Goal: Find specific page/section: Find specific page/section

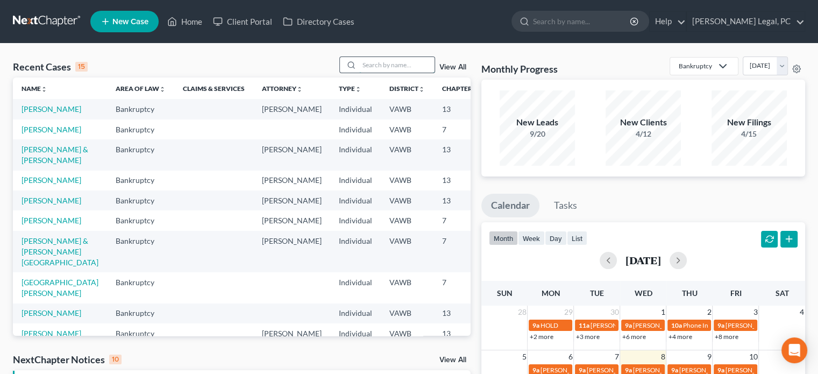
click at [384, 61] on input "search" at bounding box center [396, 65] width 75 height 16
type input "shepherd"
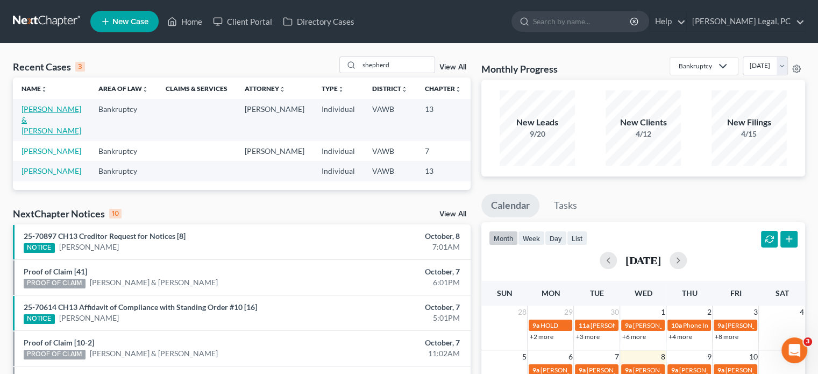
click at [32, 122] on link "[PERSON_NAME] & [PERSON_NAME]" at bounding box center [52, 119] width 60 height 31
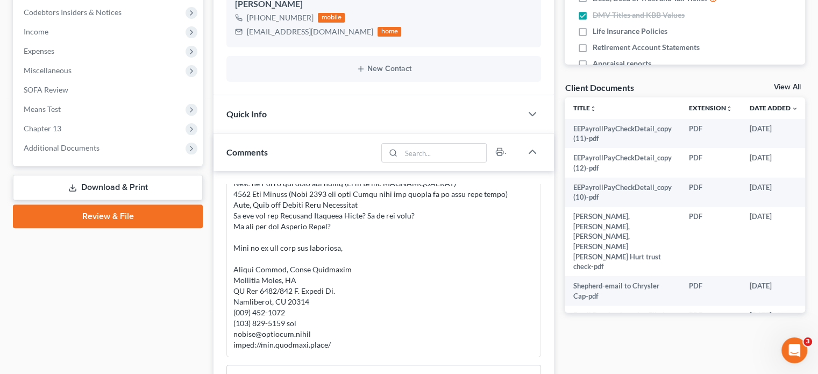
scroll to position [323, 0]
click at [90, 188] on link "Download & Print" at bounding box center [108, 186] width 190 height 25
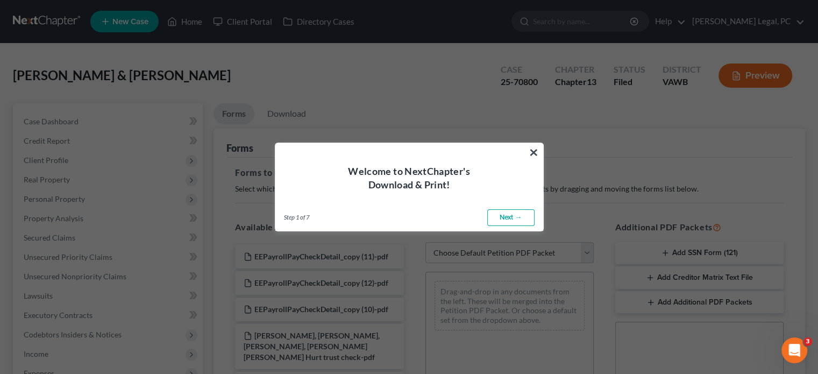
click at [514, 217] on link "Next →" at bounding box center [510, 217] width 47 height 17
select select "0"
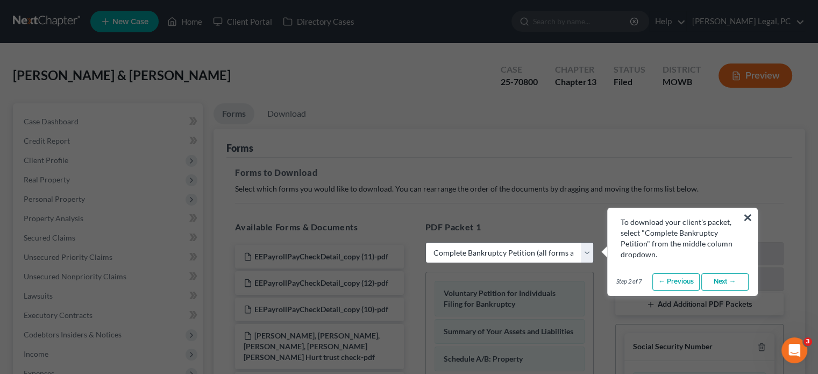
click at [724, 283] on link "Next →" at bounding box center [724, 281] width 47 height 17
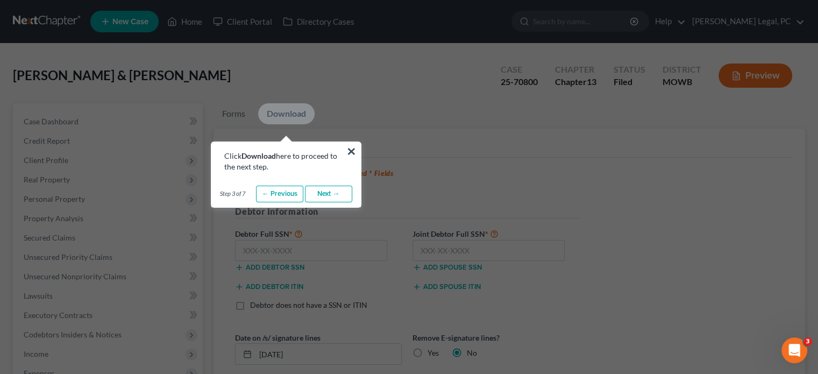
click at [326, 193] on link "Next →" at bounding box center [328, 193] width 47 height 17
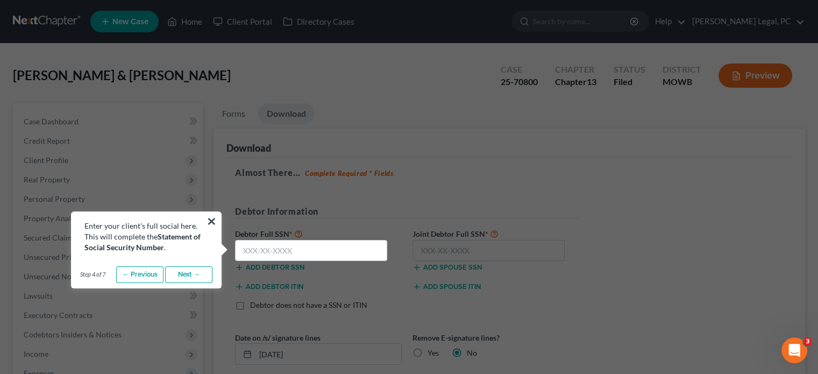
click at [184, 273] on link "Next →" at bounding box center [188, 274] width 47 height 17
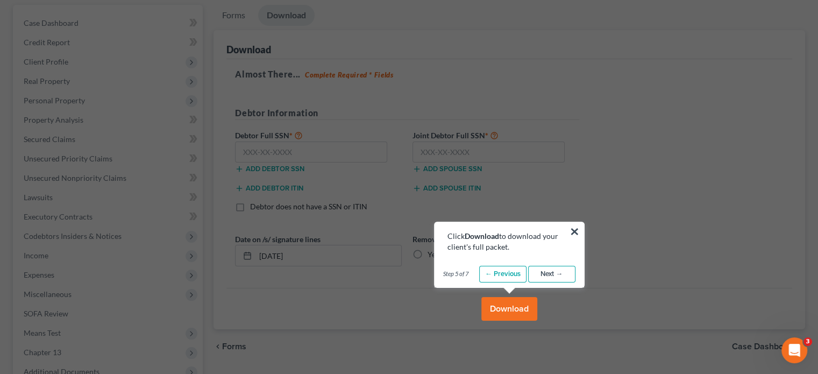
scroll to position [108, 0]
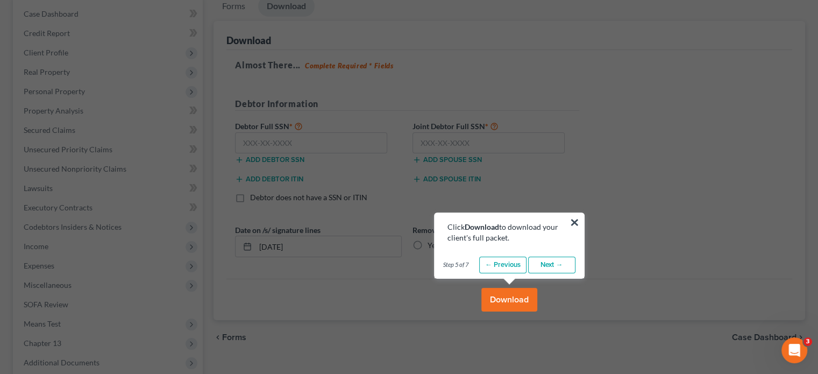
click at [550, 264] on link "Next →" at bounding box center [551, 264] width 47 height 17
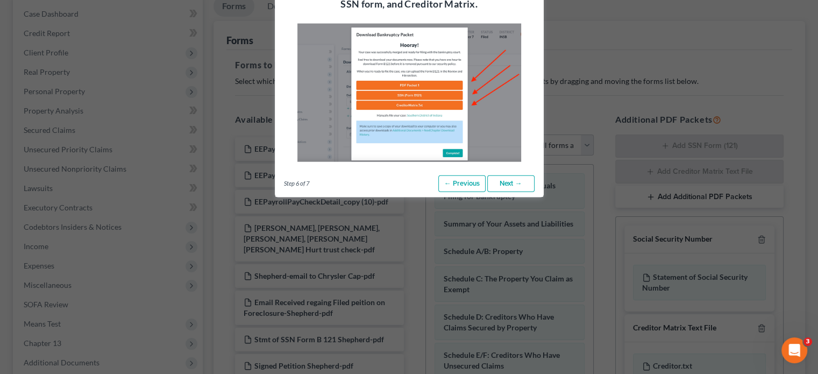
click at [508, 182] on link "Next →" at bounding box center [510, 183] width 47 height 17
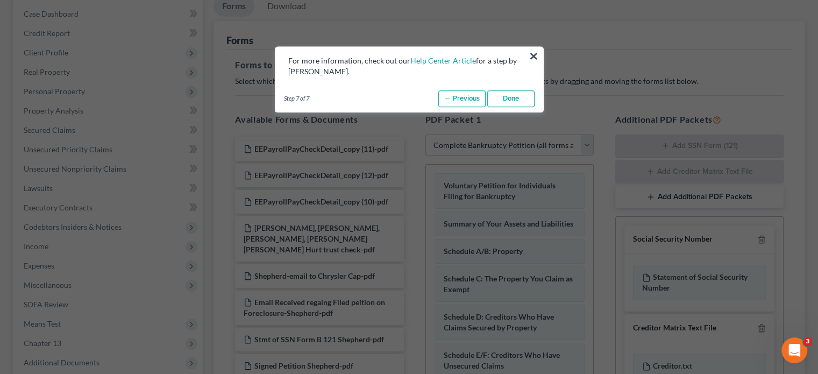
click at [514, 92] on link "Done" at bounding box center [510, 98] width 47 height 17
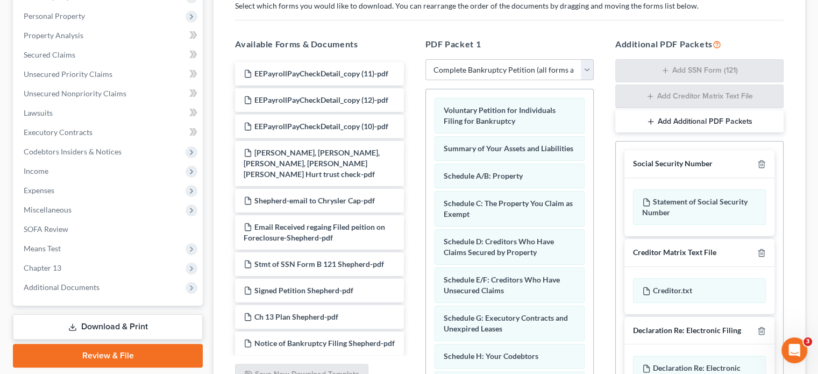
scroll to position [75, 0]
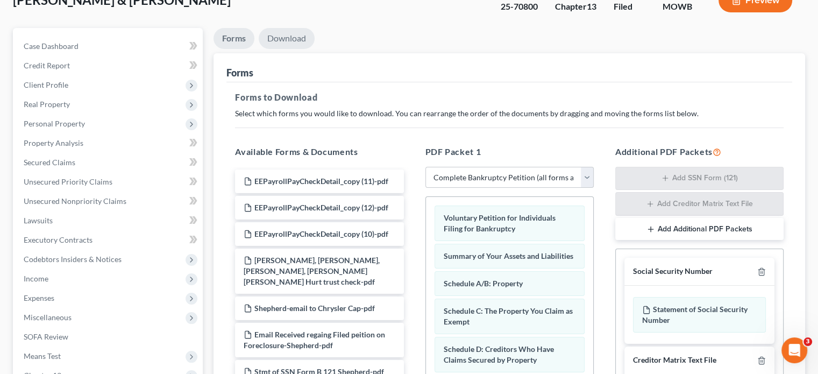
click at [286, 35] on link "Download" at bounding box center [287, 38] width 56 height 21
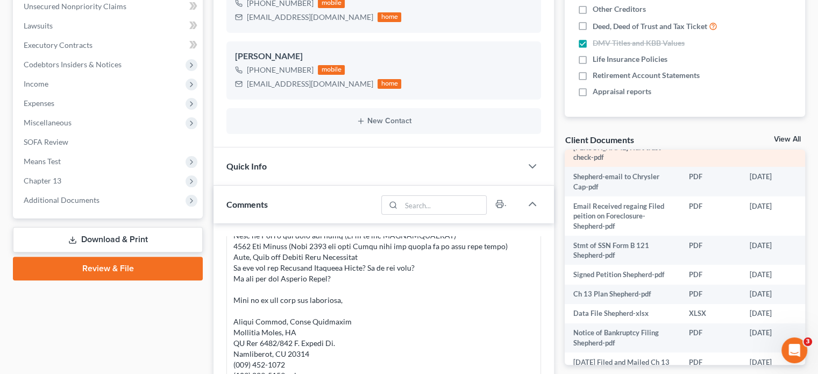
scroll to position [215, 0]
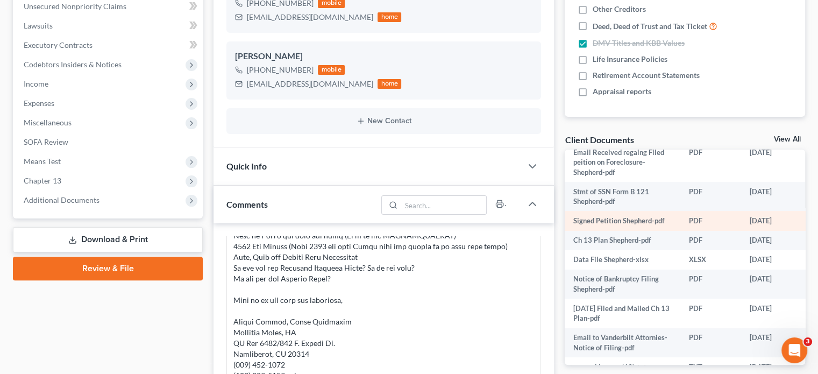
click at [617, 211] on td "Signed Petition Shepherd-pdf" at bounding box center [622, 220] width 116 height 19
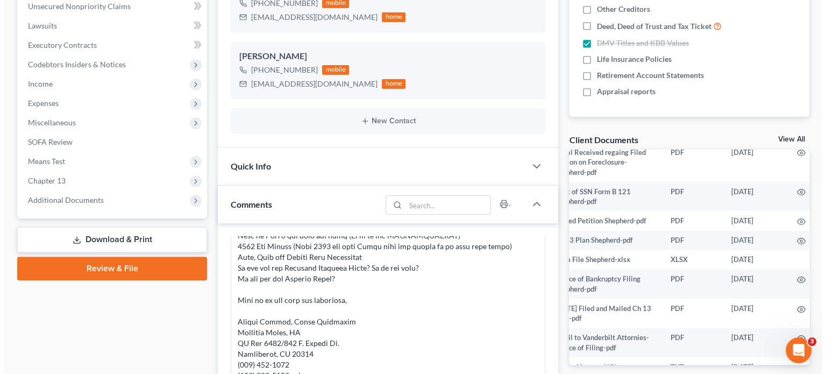
scroll to position [215, 35]
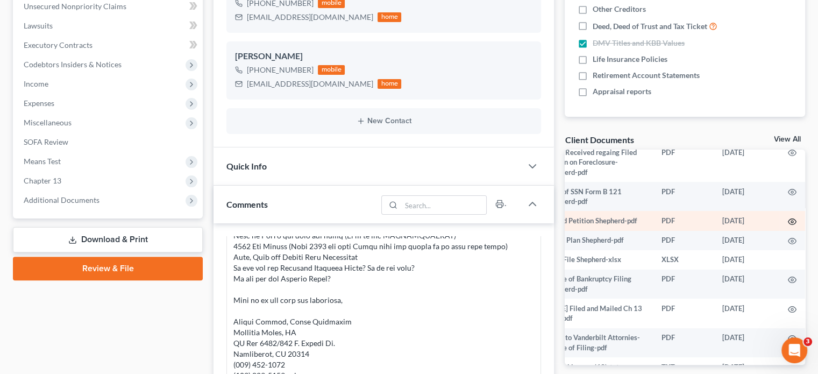
click at [791, 220] on circle "button" at bounding box center [792, 221] width 2 height 2
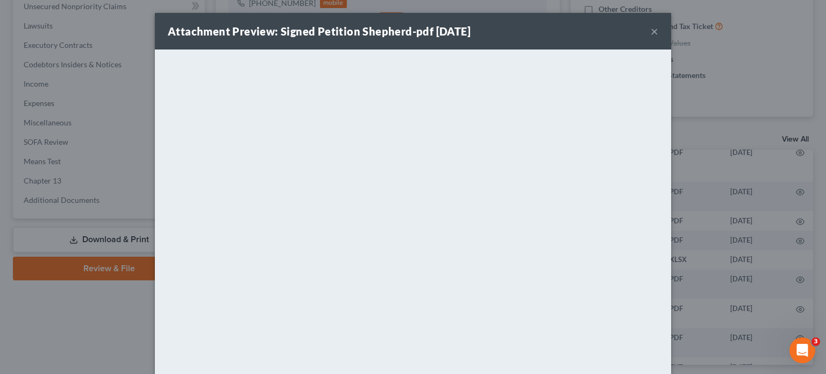
drag, startPoint x: 521, startPoint y: 35, endPoint x: 502, endPoint y: 9, distance: 32.6
click at [502, 9] on div "Attachment Preview: Signed Petition Shepherd-pdf [DATE] × <object ng-attr-data=…" at bounding box center [413, 187] width 826 height 374
drag, startPoint x: 523, startPoint y: 28, endPoint x: 518, endPoint y: 10, distance: 19.4
click at [518, 10] on div "Attachment Preview: Signed Petition Shepherd-pdf [DATE] × <object ng-attr-data=…" at bounding box center [413, 187] width 826 height 374
click at [650, 33] on button "×" at bounding box center [654, 31] width 8 height 13
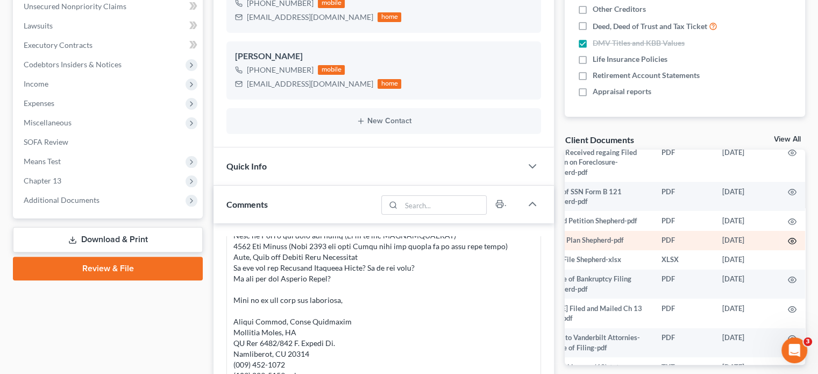
click at [788, 237] on icon "button" at bounding box center [792, 241] width 9 height 9
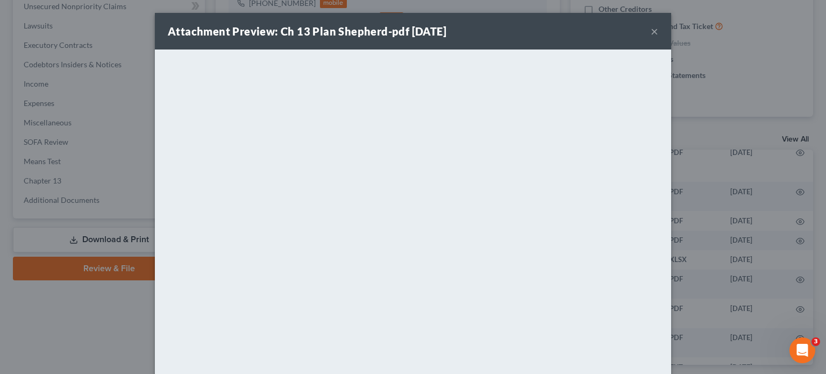
click at [653, 31] on button "×" at bounding box center [654, 31] width 8 height 13
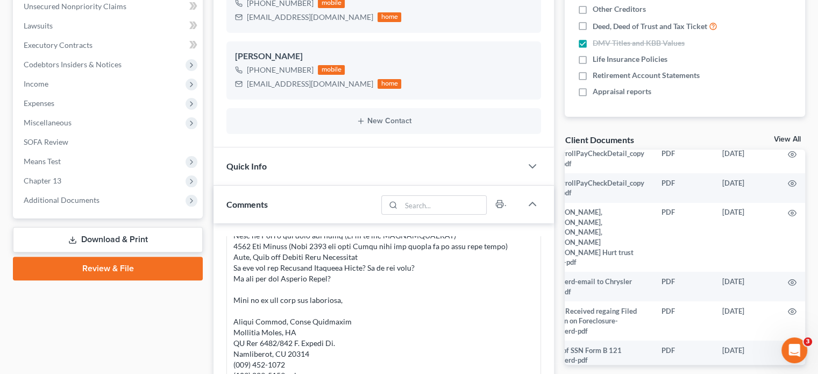
scroll to position [0, 32]
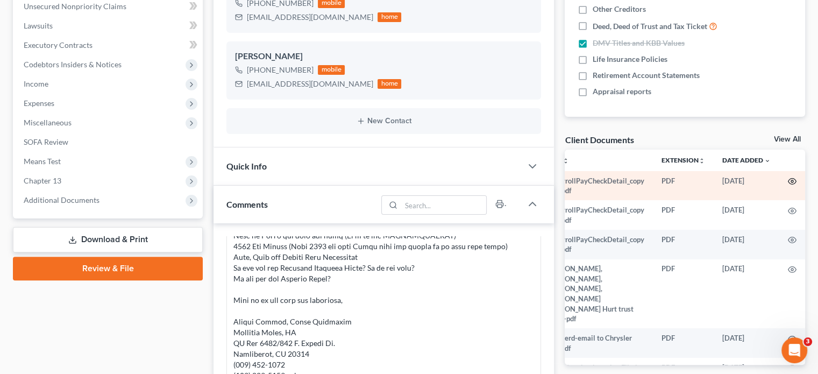
click at [788, 181] on icon "button" at bounding box center [792, 181] width 9 height 9
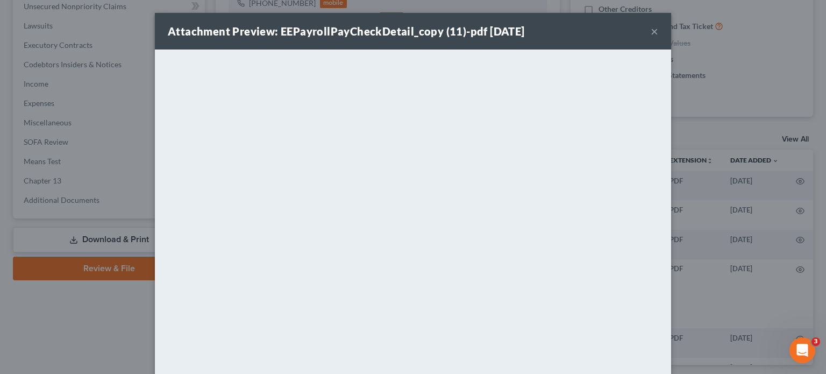
click at [650, 33] on button "×" at bounding box center [654, 31] width 8 height 13
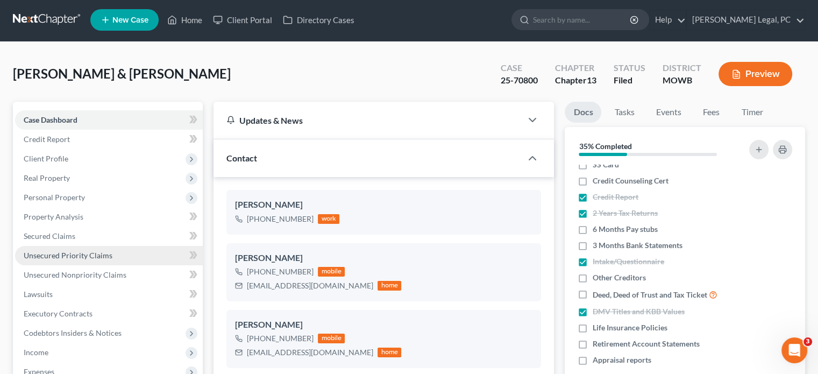
scroll to position [0, 0]
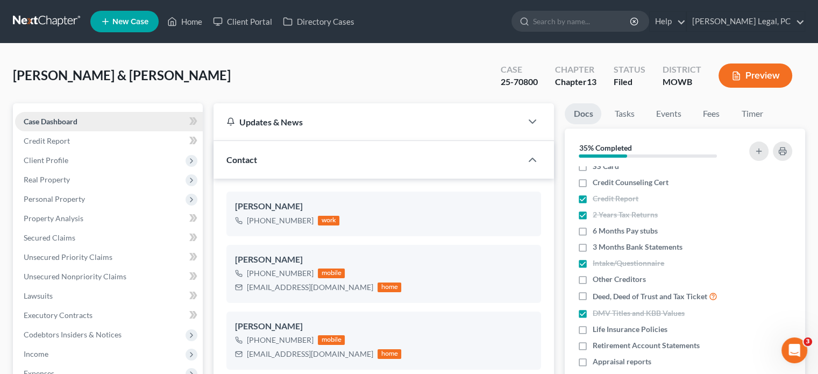
click at [57, 124] on span "Case Dashboard" at bounding box center [51, 121] width 54 height 9
click at [591, 23] on input "search" at bounding box center [582, 21] width 98 height 20
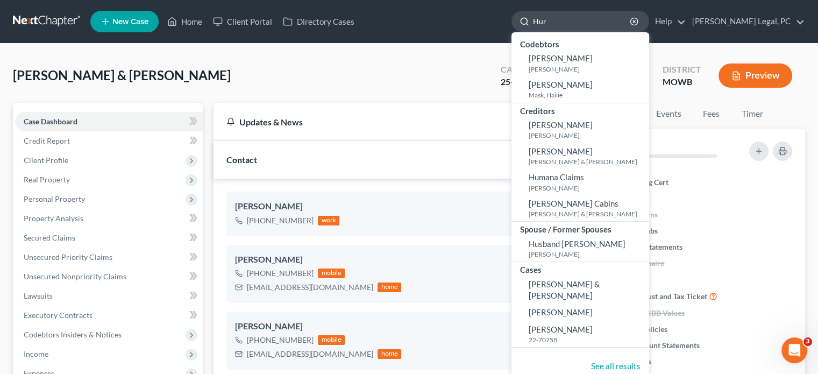
type input "Hurt"
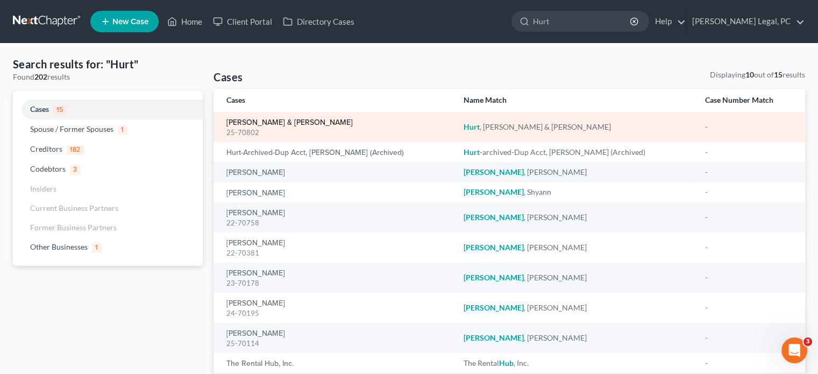
click at [256, 123] on link "[PERSON_NAME] & [PERSON_NAME]" at bounding box center [289, 123] width 126 height 8
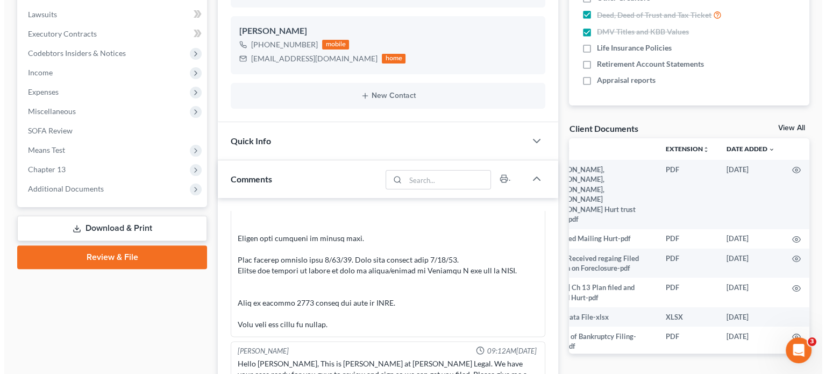
scroll to position [0, 60]
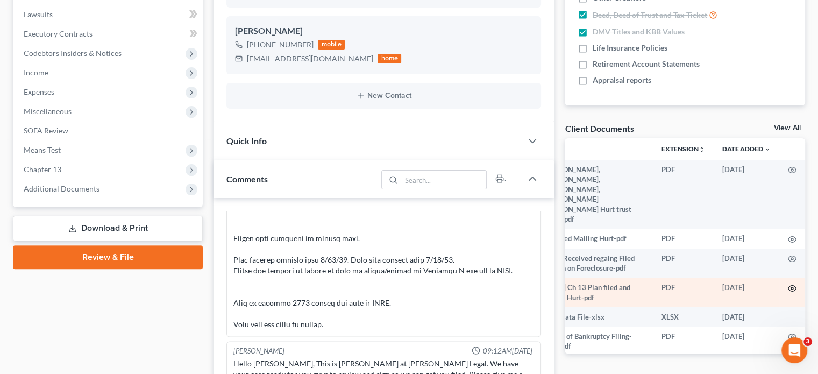
click at [788, 284] on icon "button" at bounding box center [792, 288] width 9 height 9
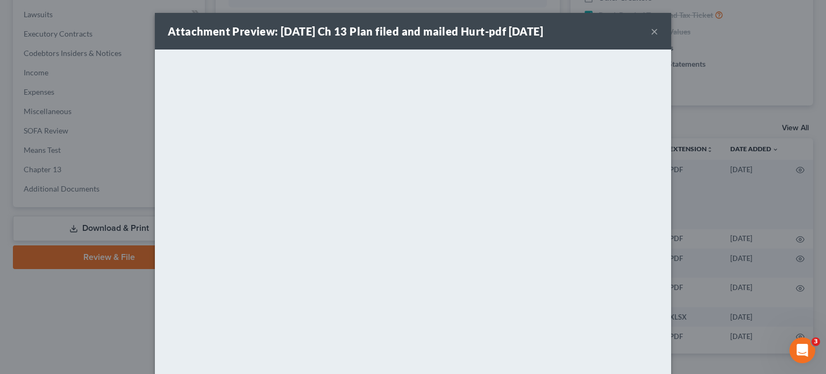
click at [650, 32] on button "×" at bounding box center [654, 31] width 8 height 13
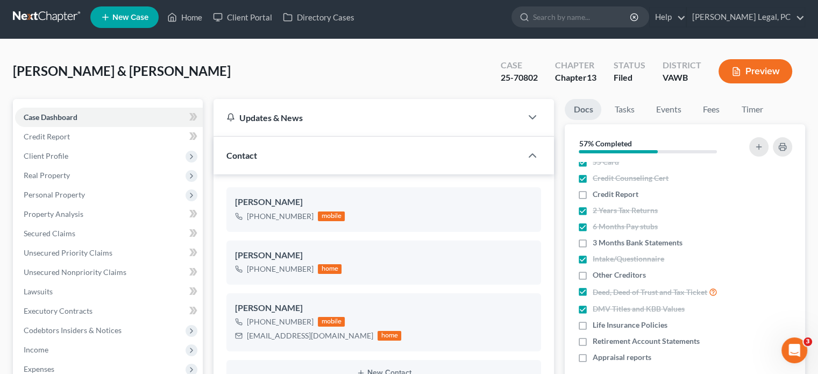
scroll to position [0, 0]
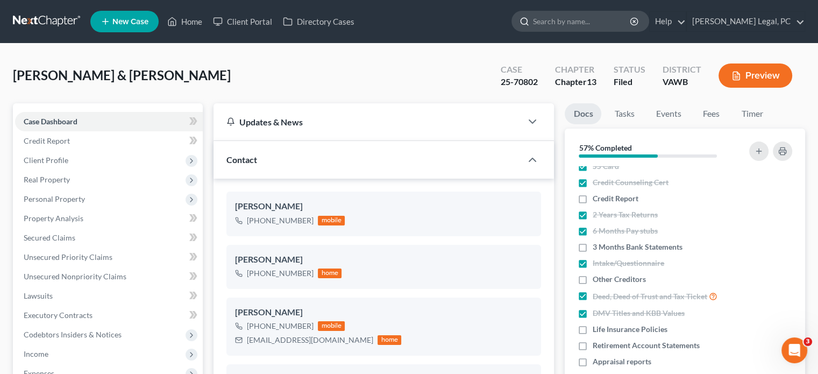
click at [592, 19] on input "search" at bounding box center [582, 21] width 98 height 20
type input "sink"
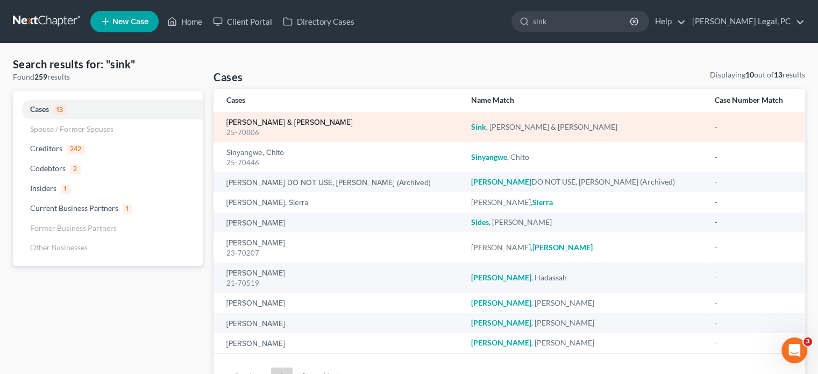
click at [271, 122] on link "[PERSON_NAME] & [PERSON_NAME]" at bounding box center [289, 123] width 126 height 8
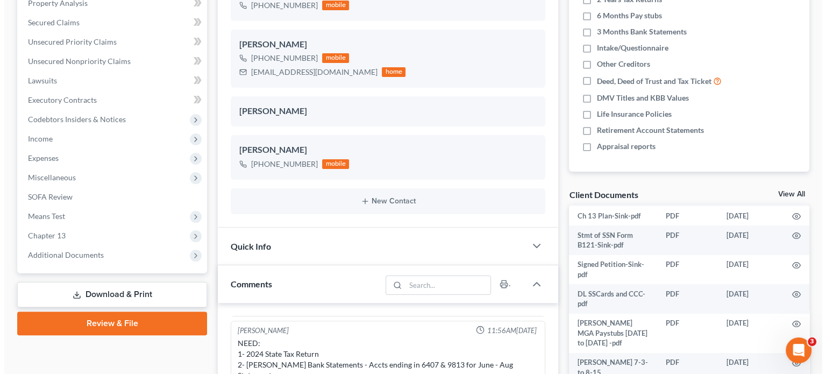
scroll to position [323, 0]
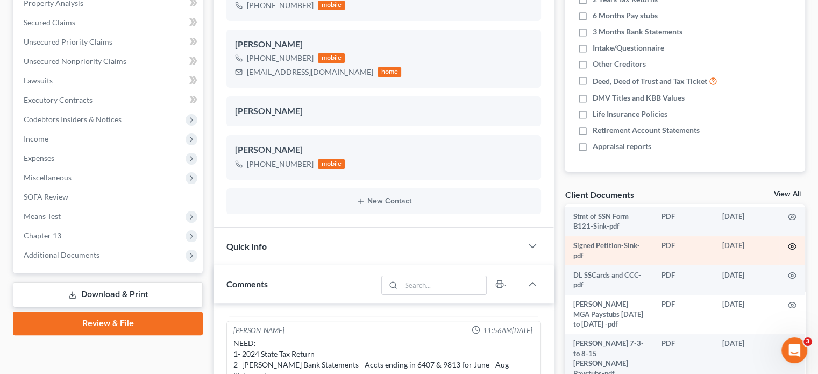
click at [788, 251] on icon "button" at bounding box center [792, 246] width 9 height 9
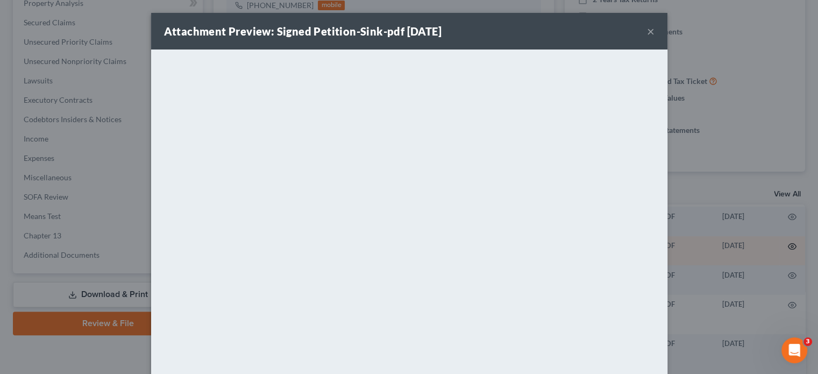
scroll to position [303, 0]
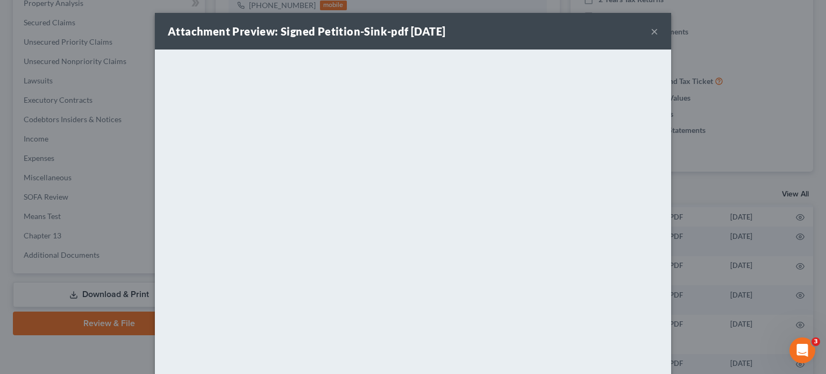
click at [650, 32] on button "×" at bounding box center [654, 31] width 8 height 13
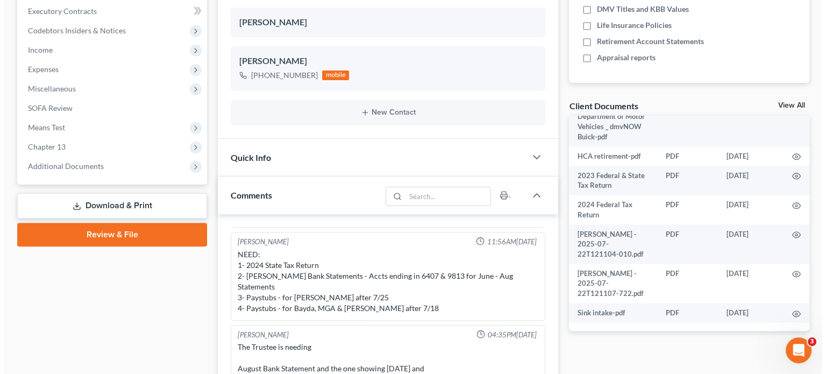
scroll to position [376, 0]
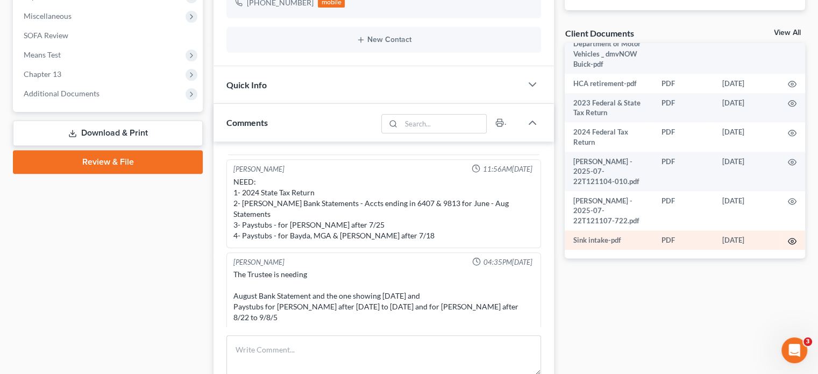
click at [788, 240] on icon "button" at bounding box center [792, 241] width 9 height 9
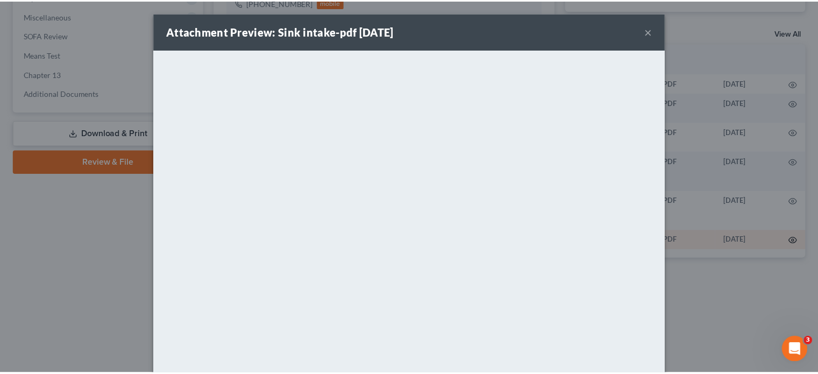
scroll to position [1372, 0]
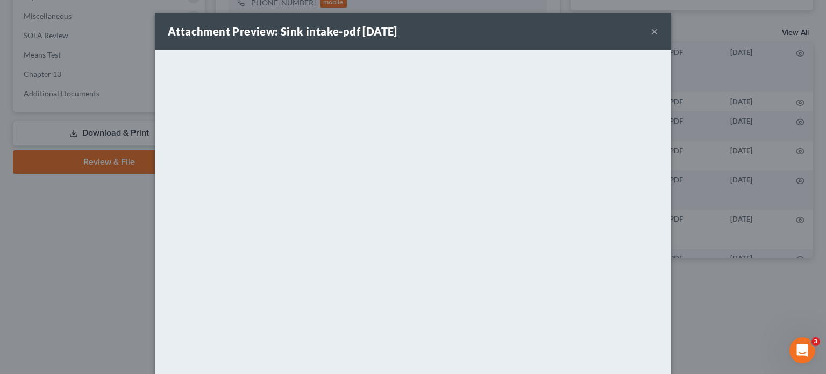
click at [650, 31] on button "×" at bounding box center [654, 31] width 8 height 13
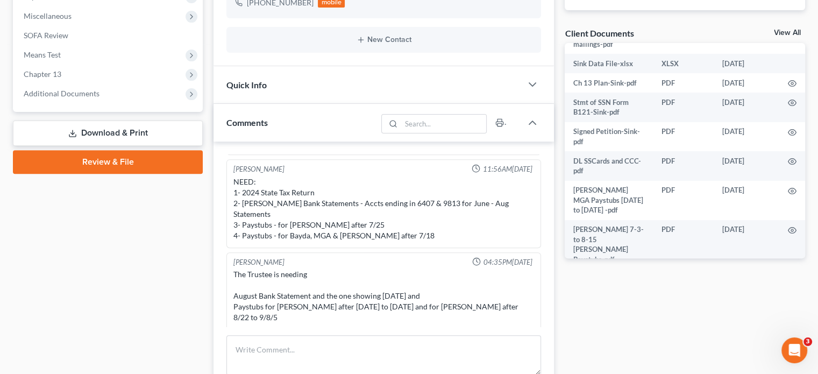
scroll to position [249, 0]
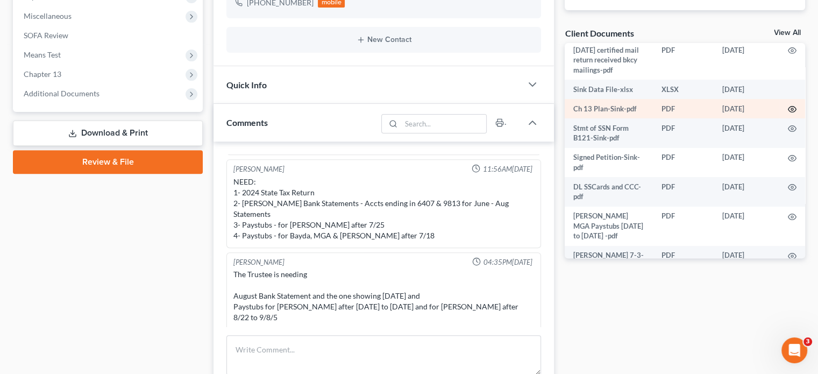
click at [788, 113] on icon "button" at bounding box center [792, 109] width 9 height 9
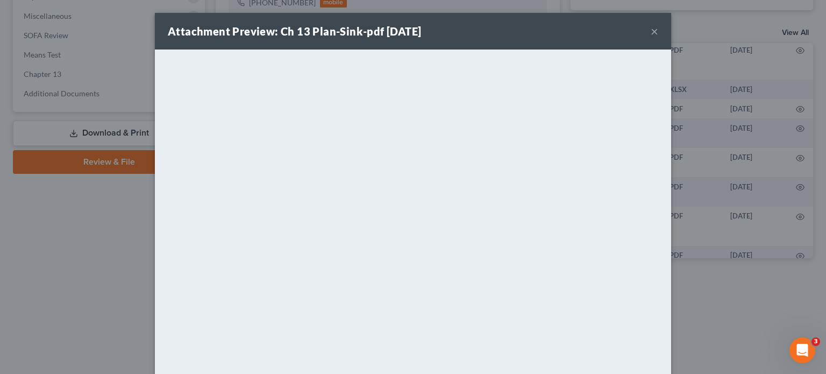
click at [652, 32] on button "×" at bounding box center [654, 31] width 8 height 13
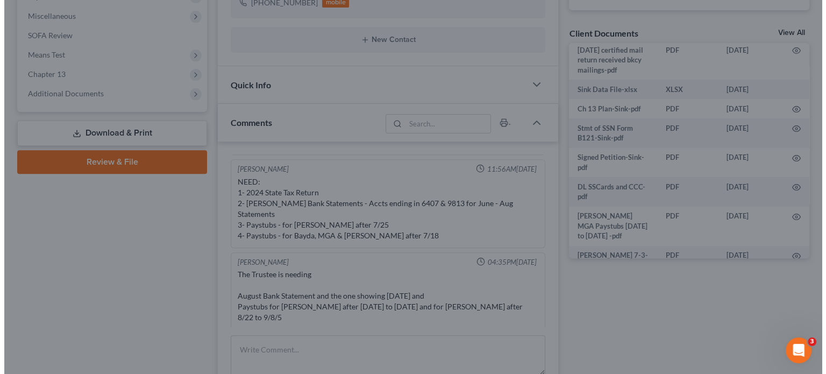
scroll to position [259, 0]
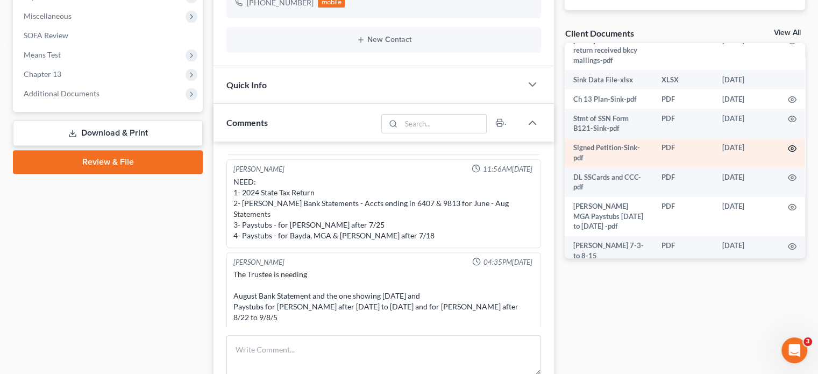
click at [788, 153] on icon "button" at bounding box center [792, 148] width 9 height 9
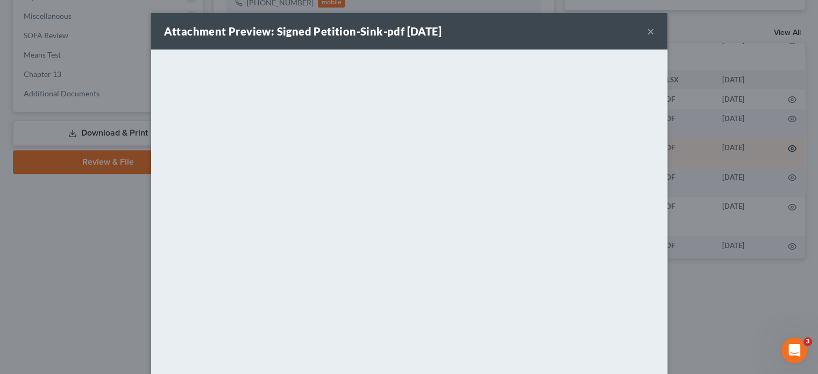
scroll to position [249, 0]
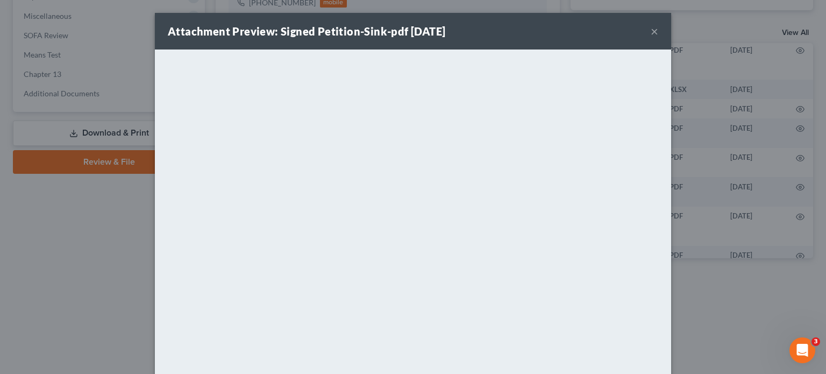
click at [650, 29] on button "×" at bounding box center [654, 31] width 8 height 13
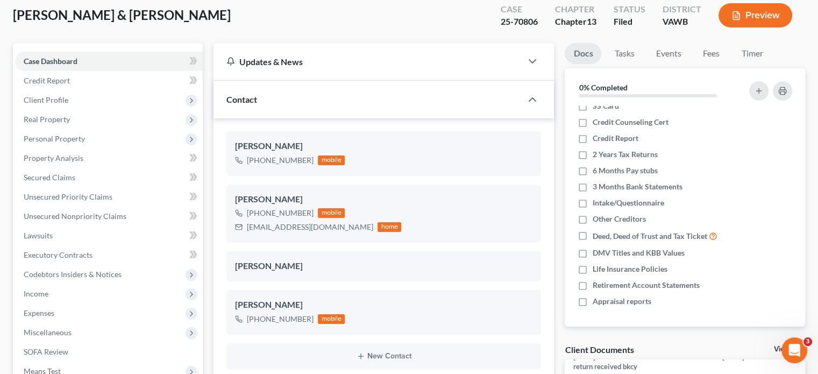
scroll to position [0, 0]
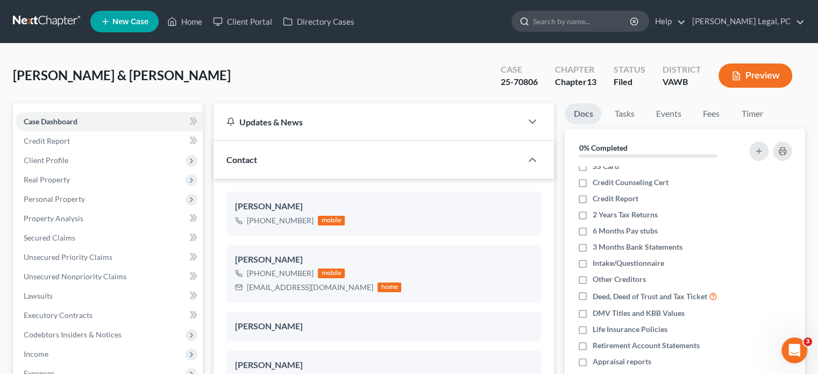
click at [592, 24] on input "search" at bounding box center [582, 21] width 98 height 20
type input "[PERSON_NAME]"
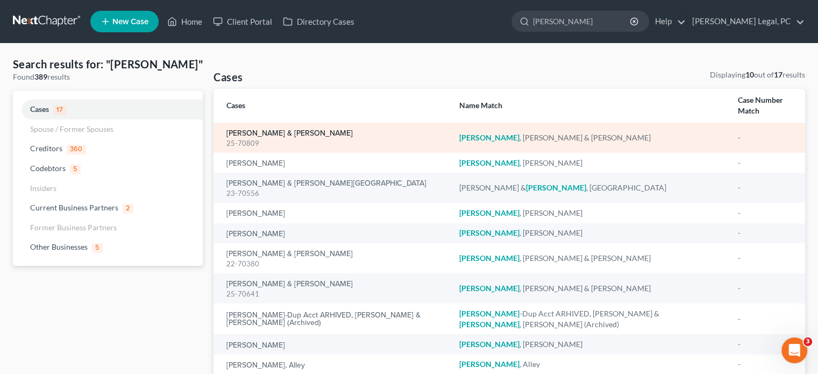
click at [312, 130] on link "[PERSON_NAME] & [PERSON_NAME]" at bounding box center [289, 134] width 126 height 8
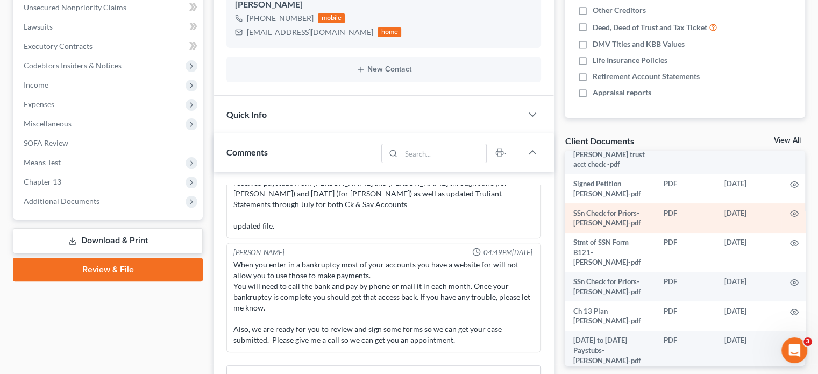
scroll to position [215, 0]
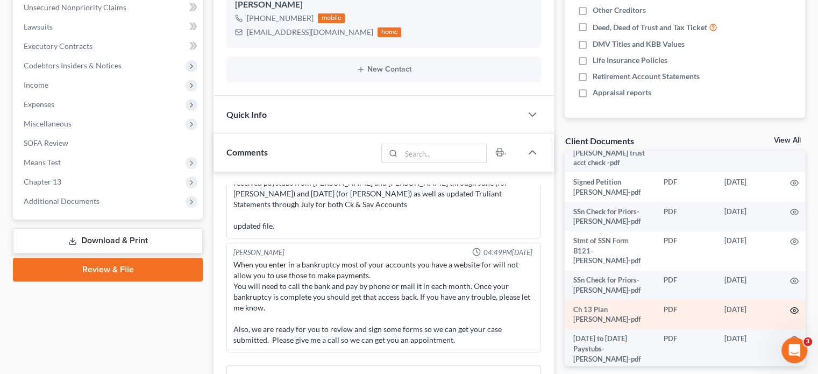
click at [793, 309] on circle "button" at bounding box center [794, 310] width 2 height 2
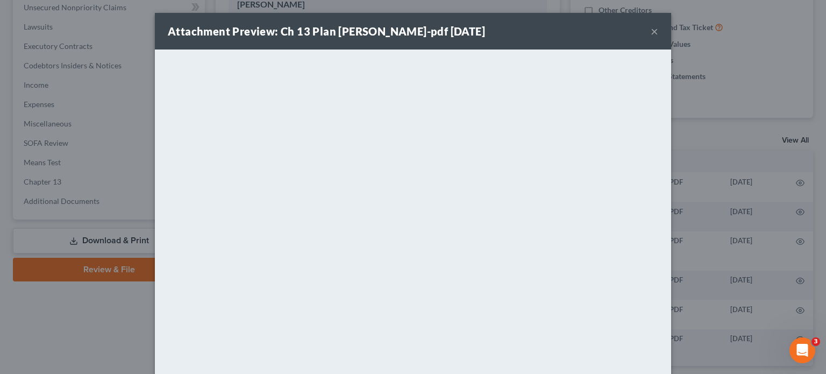
click at [651, 31] on button "×" at bounding box center [654, 31] width 8 height 13
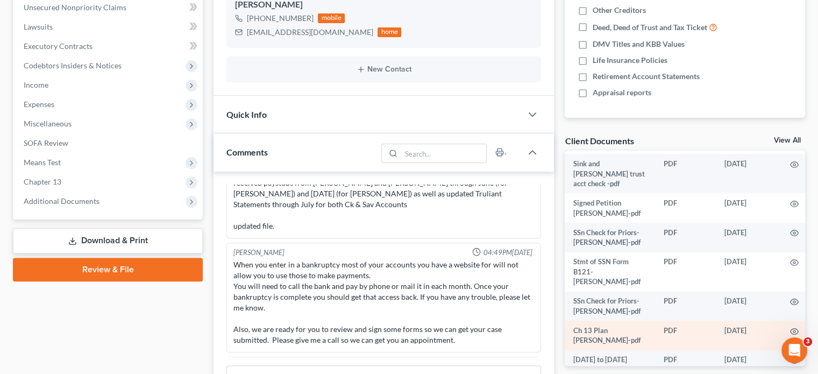
scroll to position [171, 0]
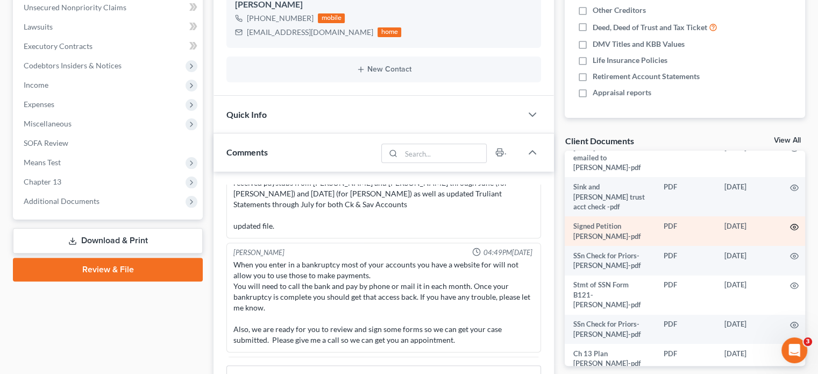
click at [790, 224] on icon "button" at bounding box center [794, 227] width 8 height 6
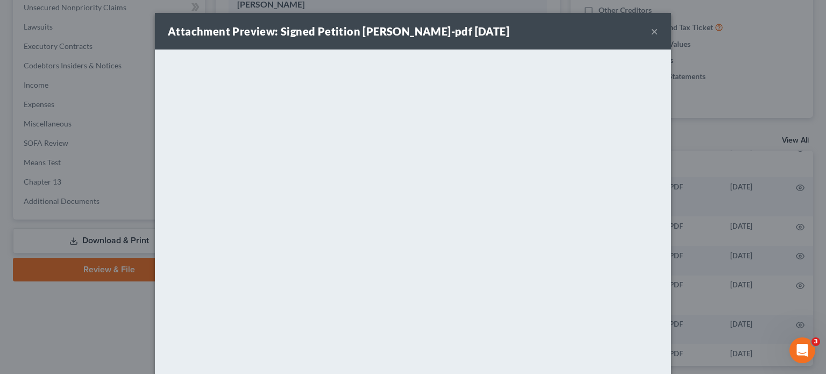
click at [650, 32] on button "×" at bounding box center [654, 31] width 8 height 13
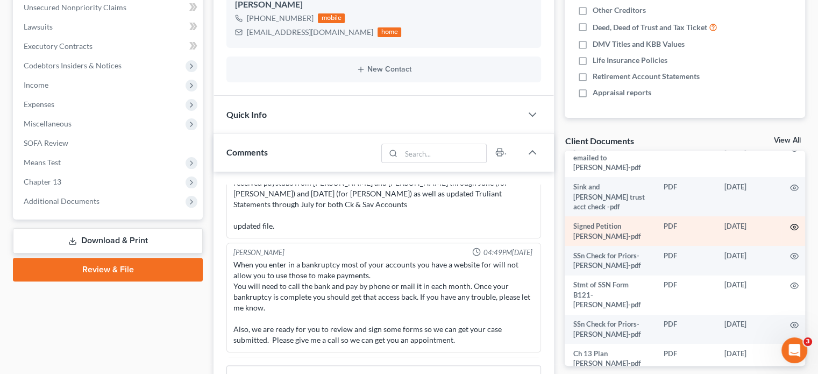
click at [793, 226] on circle "button" at bounding box center [794, 227] width 2 height 2
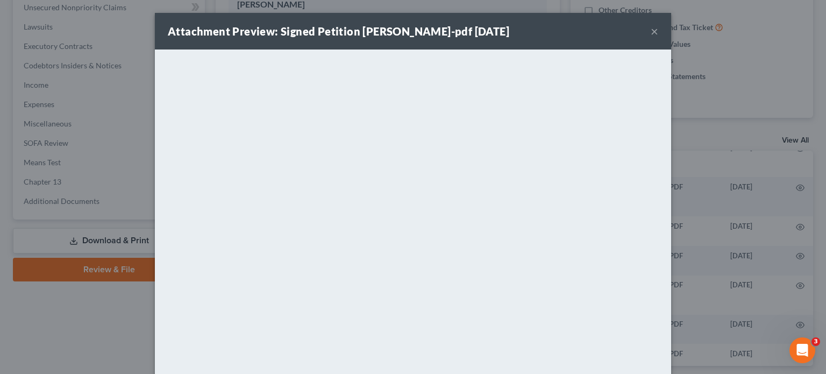
click at [650, 27] on button "×" at bounding box center [654, 31] width 8 height 13
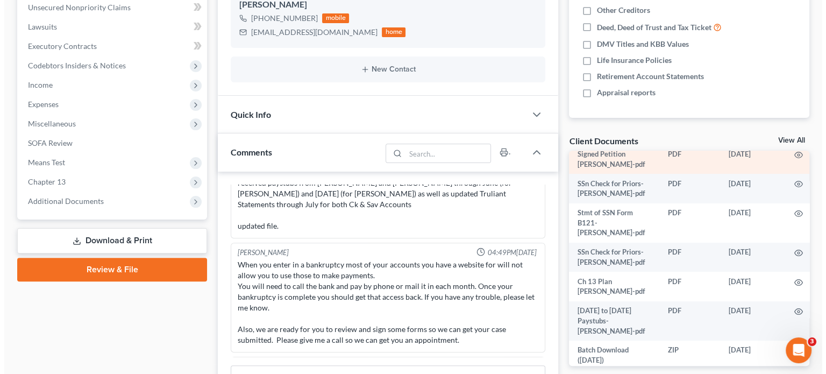
scroll to position [269, 0]
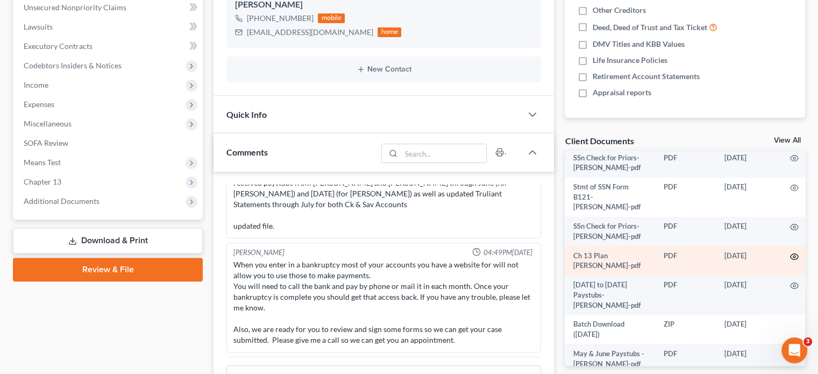
click at [793, 255] on circle "button" at bounding box center [794, 256] width 2 height 2
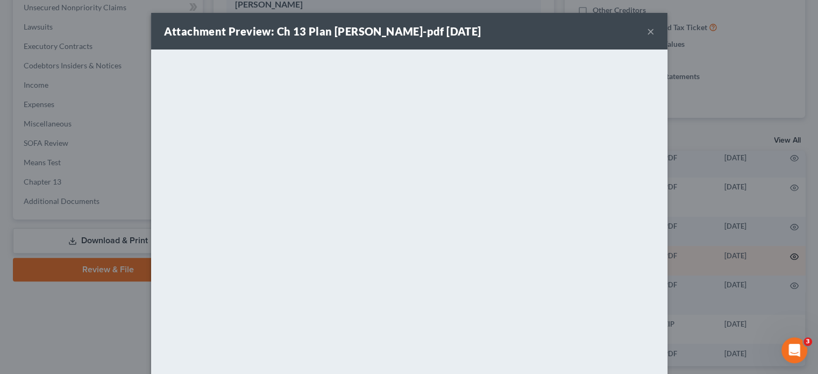
scroll to position [259, 0]
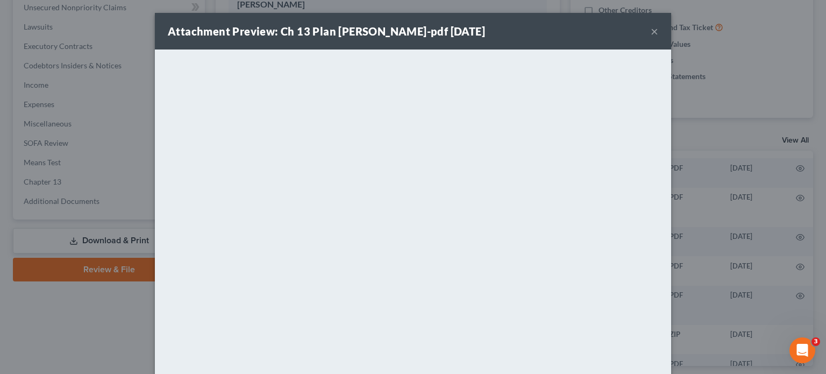
click at [650, 34] on button "×" at bounding box center [654, 31] width 8 height 13
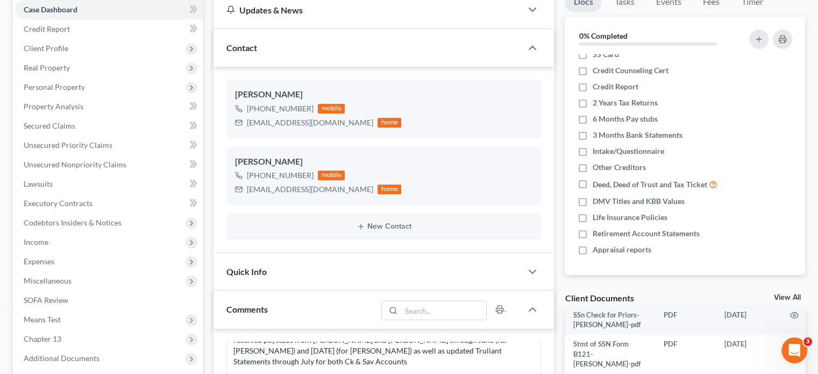
scroll to position [0, 0]
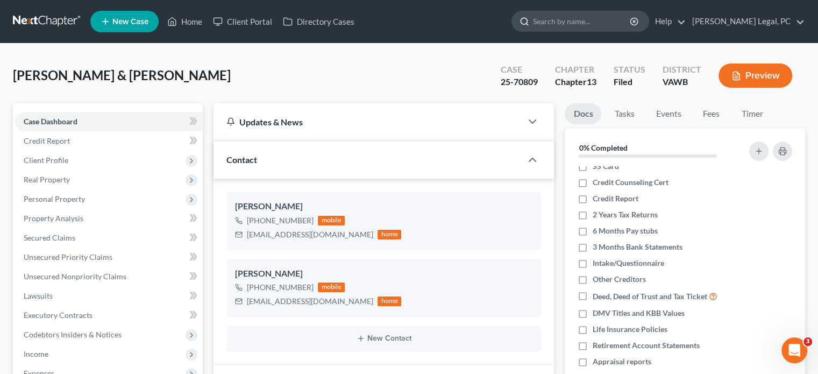
click at [588, 22] on input "search" at bounding box center [582, 21] width 98 height 20
type input "[PERSON_NAME]"
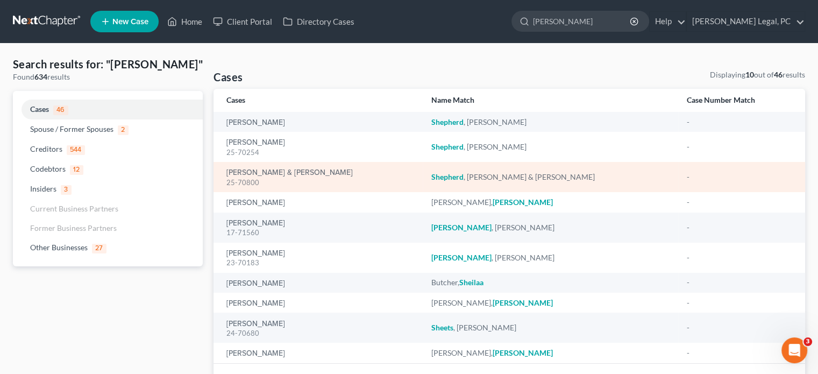
click at [449, 183] on td "[PERSON_NAME] & [PERSON_NAME]" at bounding box center [550, 177] width 255 height 30
click at [449, 180] on em "Shepherd" at bounding box center [447, 176] width 32 height 9
click at [282, 172] on link "[PERSON_NAME] & [PERSON_NAME]" at bounding box center [289, 173] width 126 height 8
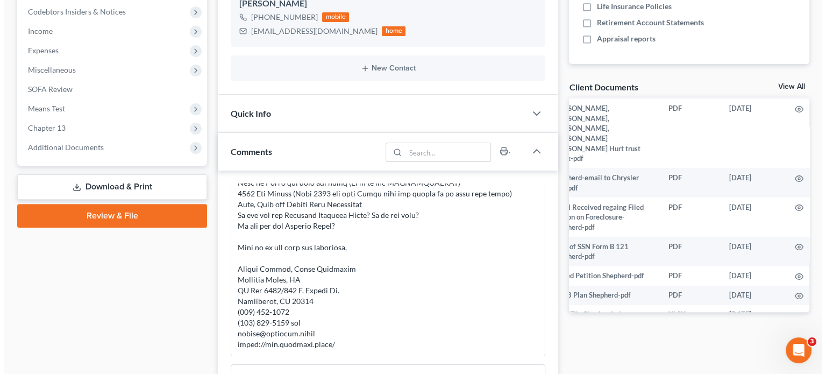
scroll to position [108, 35]
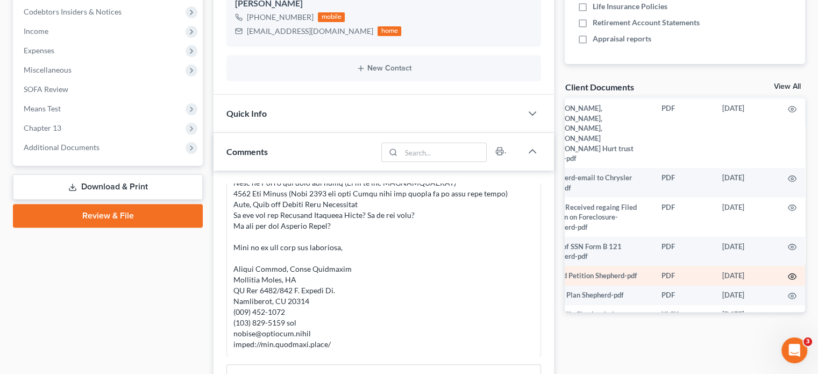
click at [791, 275] on circle "button" at bounding box center [792, 276] width 2 height 2
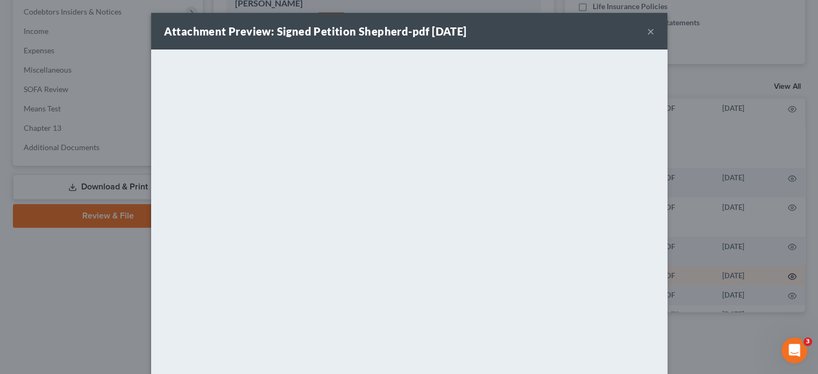
scroll to position [108, 32]
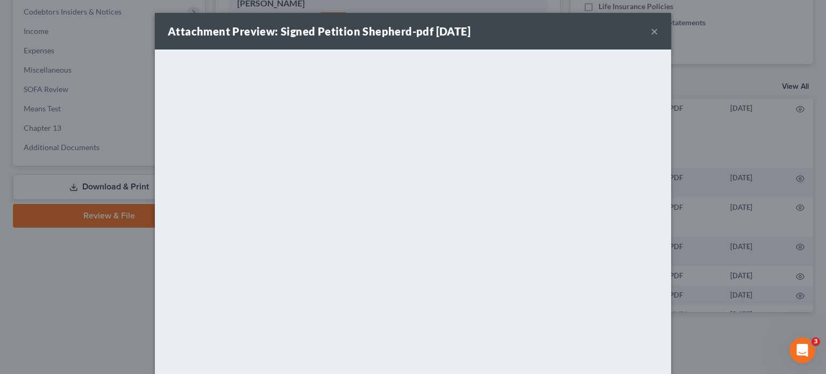
click at [651, 32] on button "×" at bounding box center [654, 31] width 8 height 13
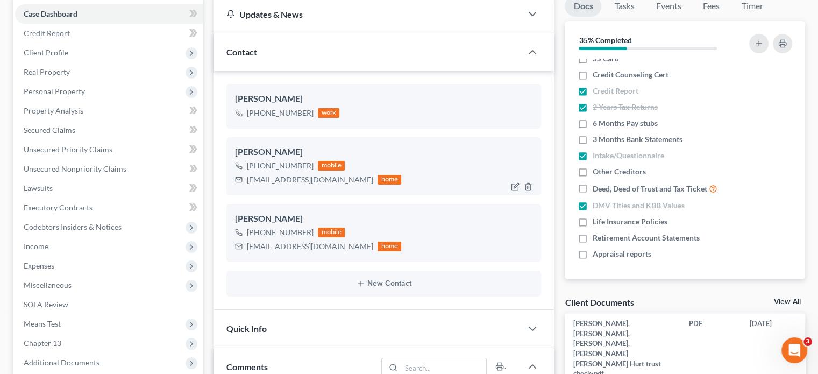
scroll to position [0, 0]
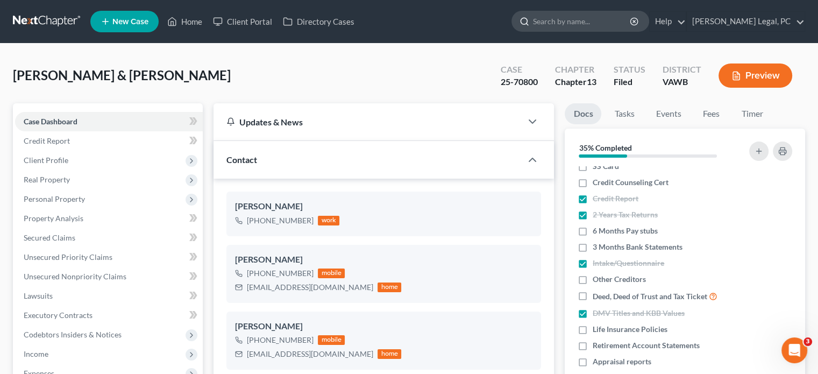
click at [595, 27] on input "search" at bounding box center [582, 21] width 98 height 20
type input "hurt"
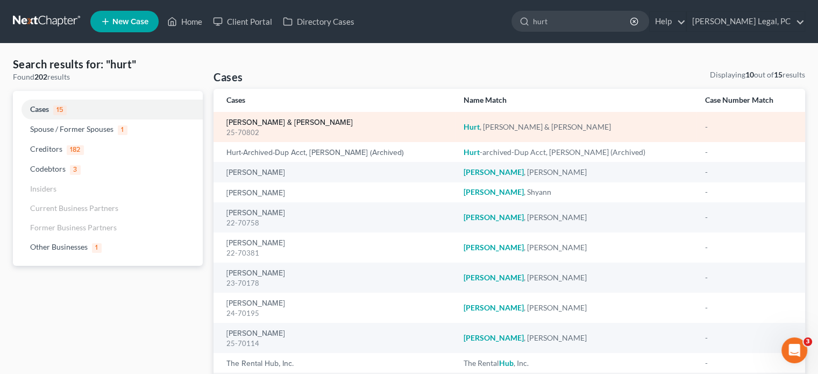
click at [277, 119] on link "[PERSON_NAME] & [PERSON_NAME]" at bounding box center [289, 123] width 126 height 8
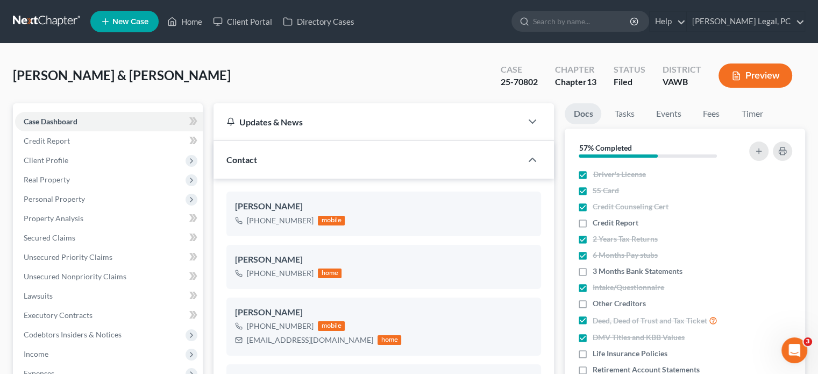
scroll to position [1706, 0]
click at [601, 27] on input "search" at bounding box center [582, 21] width 98 height 20
type input "sink"
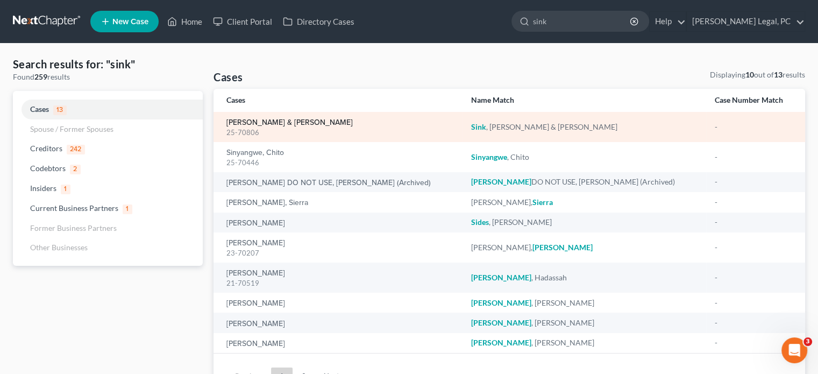
click at [279, 119] on link "[PERSON_NAME] & [PERSON_NAME]" at bounding box center [289, 123] width 126 height 8
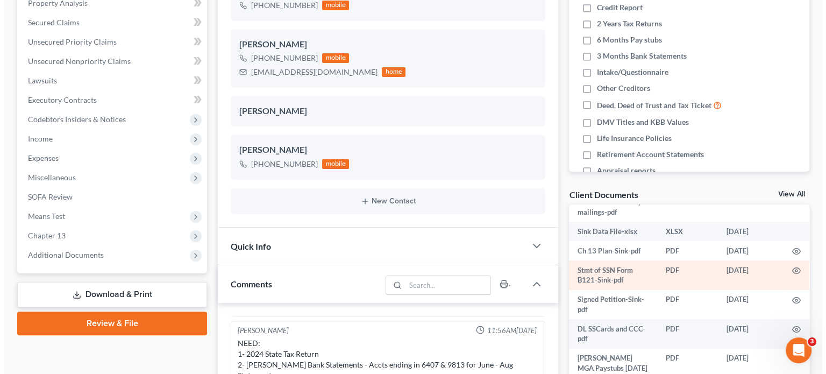
scroll to position [323, 0]
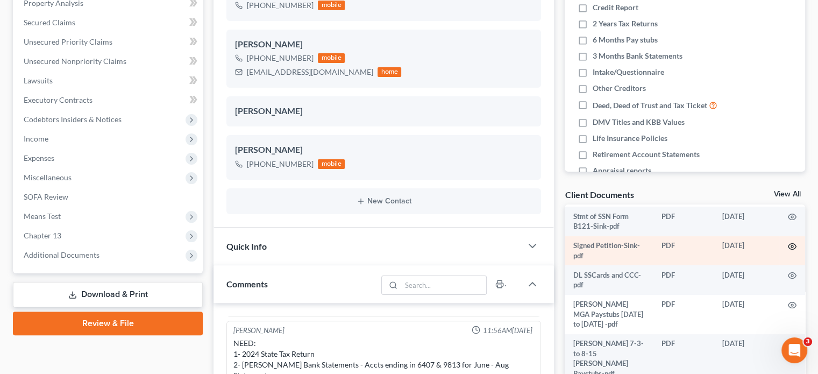
click at [788, 249] on icon "button" at bounding box center [792, 247] width 8 height 6
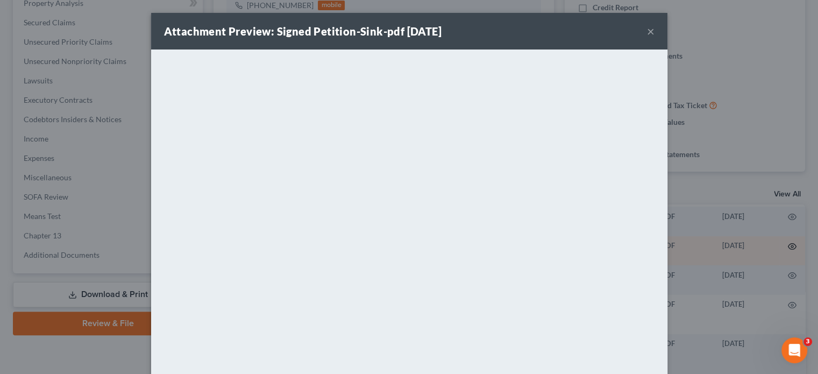
scroll to position [303, 0]
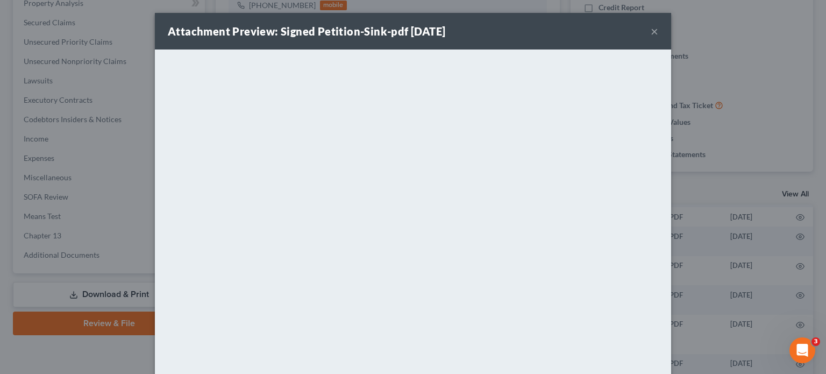
click at [653, 31] on button "×" at bounding box center [654, 31] width 8 height 13
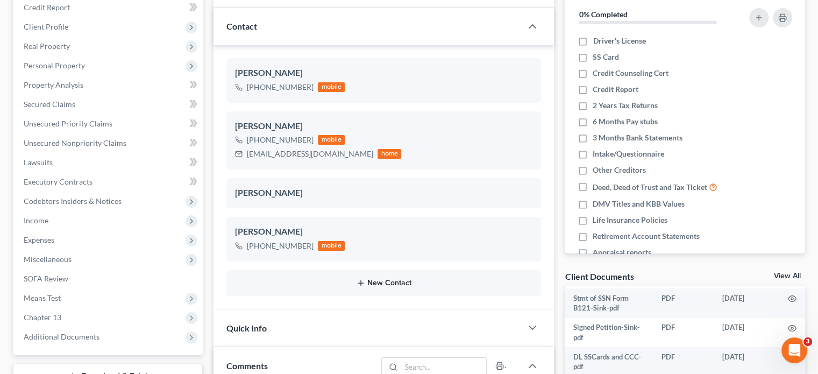
scroll to position [0, 0]
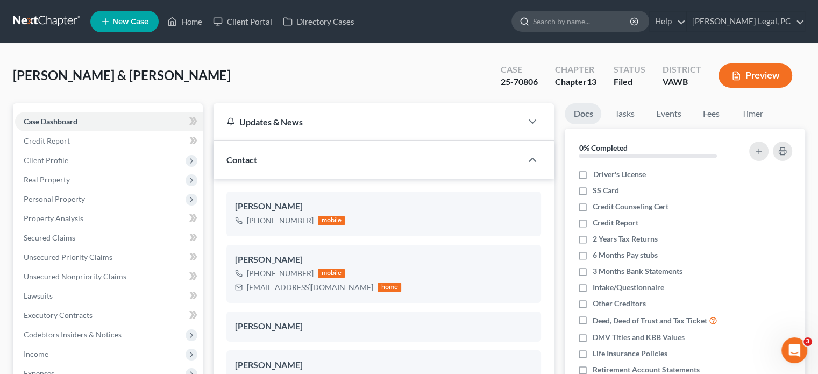
click at [589, 24] on input "search" at bounding box center [582, 21] width 98 height 20
click at [573, 21] on input "search" at bounding box center [582, 21] width 98 height 20
type input "[PERSON_NAME]"
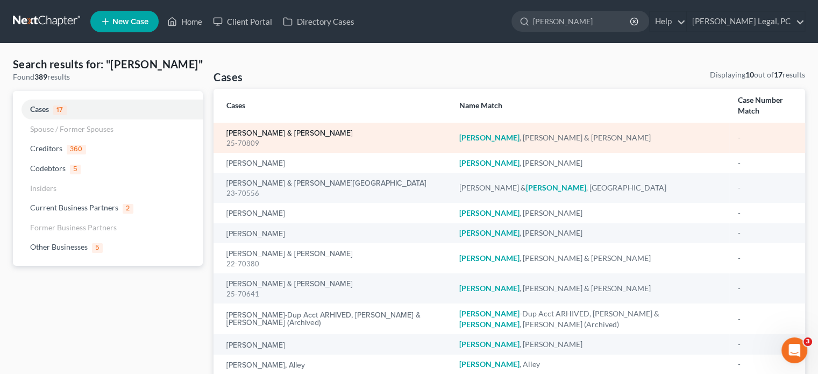
click at [284, 130] on link "[PERSON_NAME] & [PERSON_NAME]" at bounding box center [289, 134] width 126 height 8
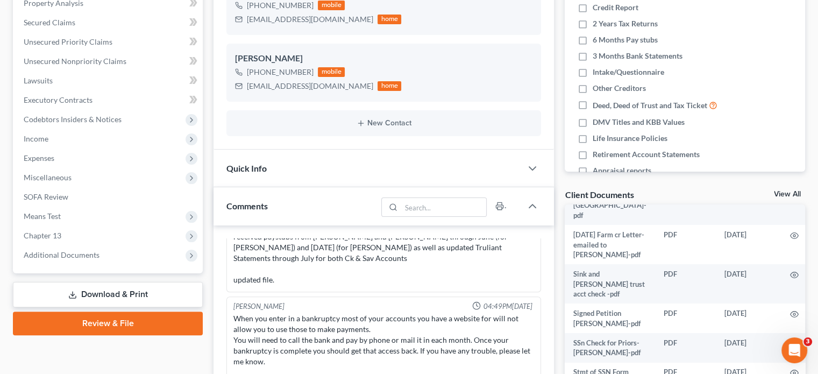
scroll to position [161, 0]
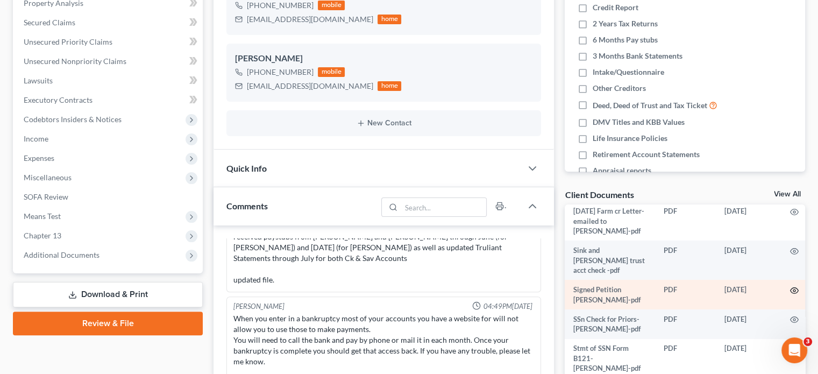
click at [790, 286] on icon "button" at bounding box center [794, 290] width 9 height 9
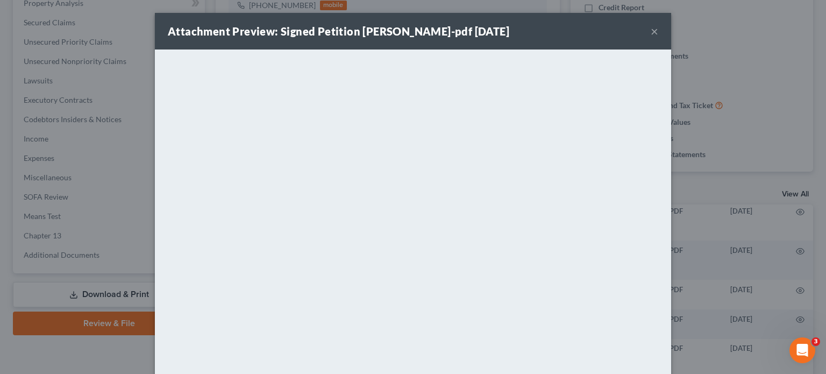
click at [650, 34] on button "×" at bounding box center [654, 31] width 8 height 13
